Goal: Navigation & Orientation: Understand site structure

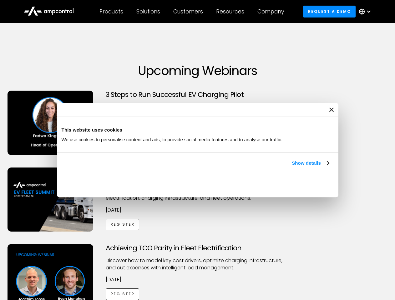
click at [292, 167] on link "Show details" at bounding box center [310, 164] width 37 height 8
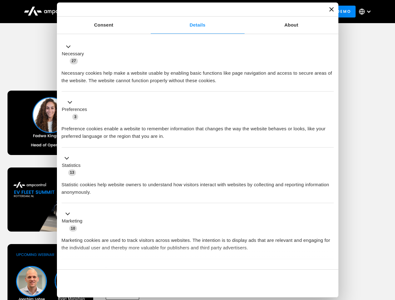
click at [330, 84] on div "Necessary cookies help make a website usable by enabling basic functions like p…" at bounding box center [198, 75] width 272 height 20
click at [388, 252] on div "Achieving TCO Parity in Fleet Electrification Discover how to model key cost dr…" at bounding box center [197, 293] width 393 height 98
click at [192, 12] on div "Customers" at bounding box center [188, 11] width 30 height 7
click at [111, 12] on div "Products" at bounding box center [111, 11] width 24 height 7
click at [149, 12] on div "Solutions" at bounding box center [148, 11] width 24 height 7
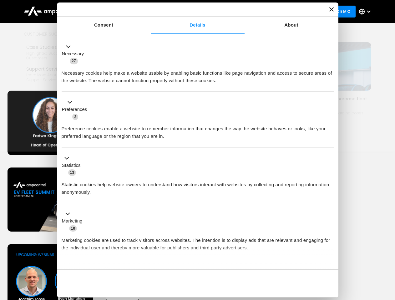
click at [189, 12] on div "Customers" at bounding box center [188, 11] width 30 height 7
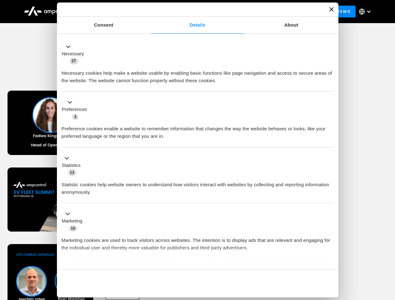
click at [232, 12] on div "Resources" at bounding box center [230, 11] width 28 height 7
click at [273, 12] on div "Company" at bounding box center [270, 11] width 27 height 7
click at [367, 12] on div at bounding box center [368, 11] width 5 height 5
